Goal: Task Accomplishment & Management: Use online tool/utility

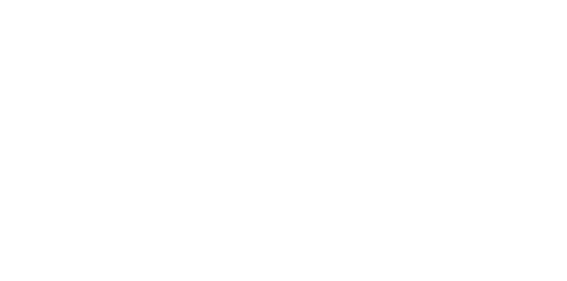
click at [82, 122] on div "Tracking" at bounding box center [70, 122] width 24 height 8
click at [366, 250] on icon "button" at bounding box center [363, 250] width 4 height 5
type input "m"
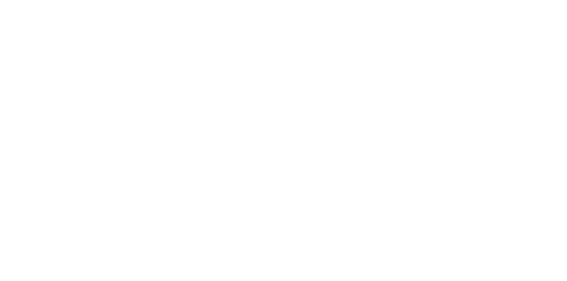
click at [280, 141] on button "Clock On" at bounding box center [255, 140] width 49 height 14
